Goal: Information Seeking & Learning: Stay updated

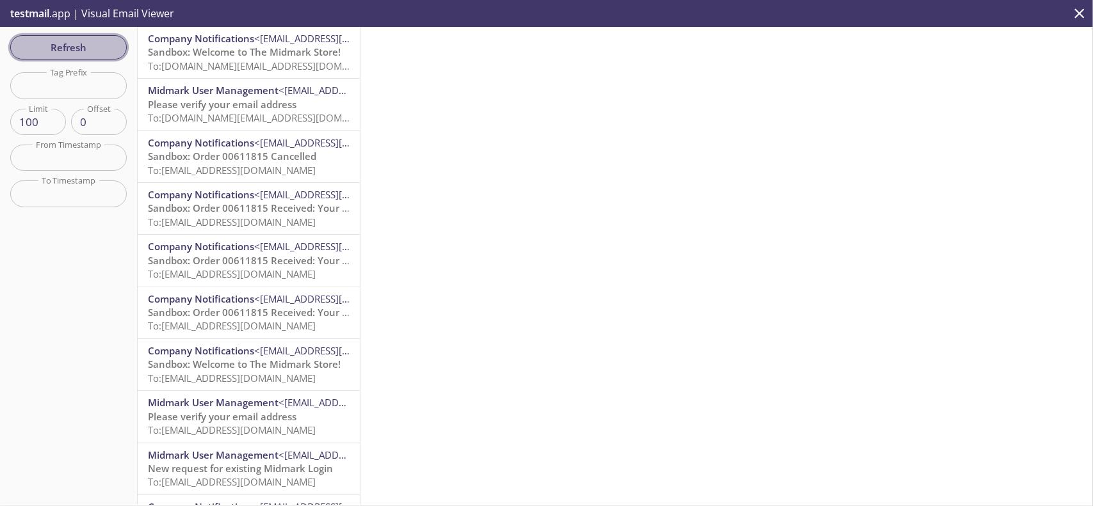
click at [56, 42] on span "Refresh" at bounding box center [68, 47] width 96 height 17
click at [275, 48] on span "Sandbox: Welcome to The Midmark Store!" at bounding box center [244, 51] width 193 height 13
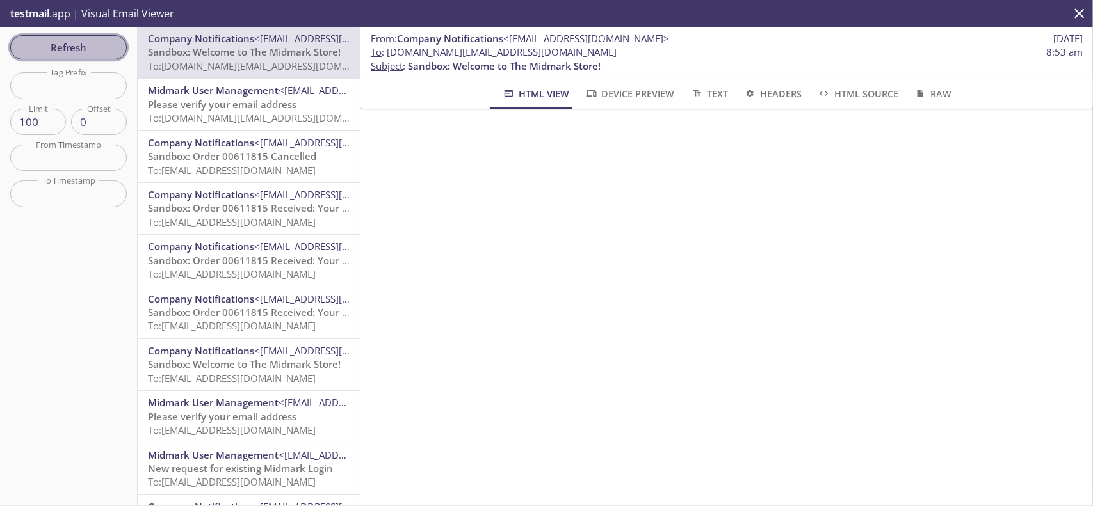
click at [102, 50] on span "Refresh" at bounding box center [68, 47] width 96 height 17
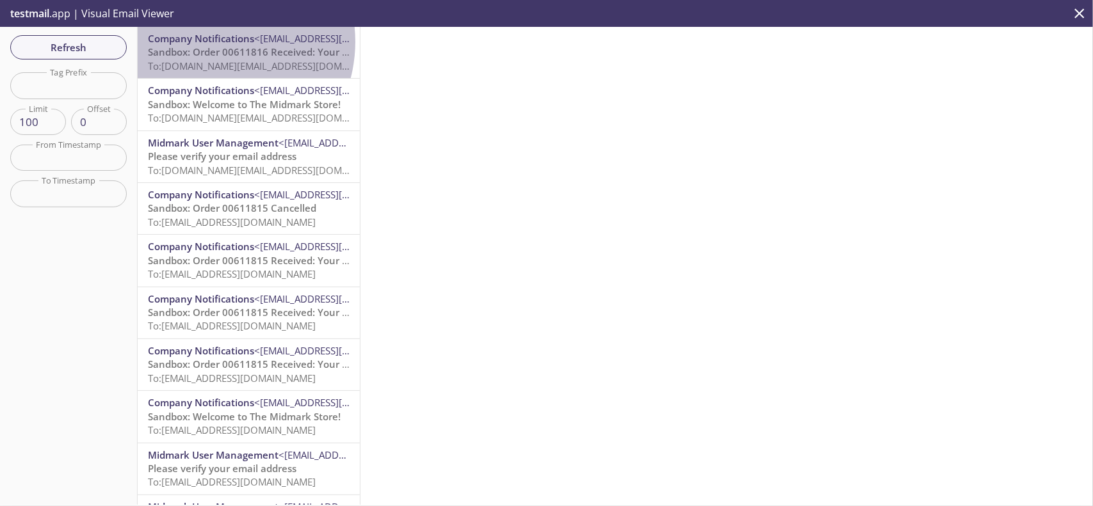
click at [209, 43] on span "Company Notifications" at bounding box center [201, 38] width 106 height 13
